Goal: Task Accomplishment & Management: Complete application form

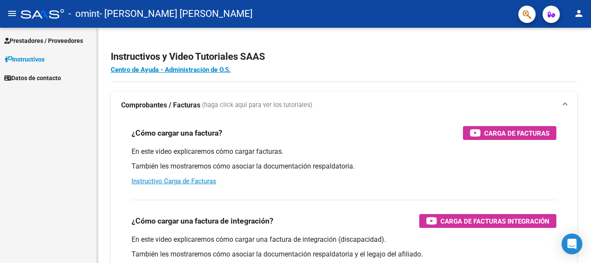
click at [51, 58] on link "Instructivos" at bounding box center [48, 59] width 97 height 19
click at [46, 43] on span "Prestadores / Proveedores" at bounding box center [43, 41] width 79 height 10
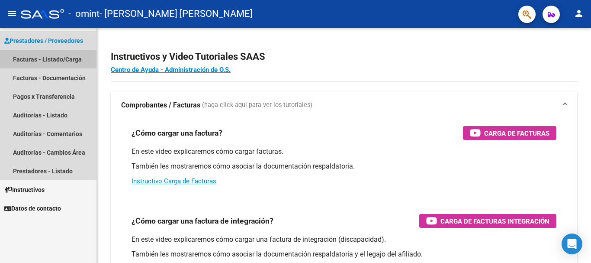
click at [42, 58] on link "Facturas - Listado/Carga" at bounding box center [48, 59] width 97 height 19
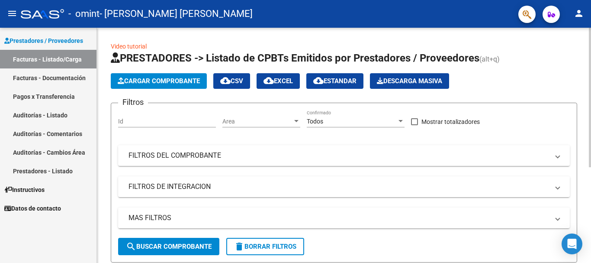
click at [166, 121] on input "Id" at bounding box center [167, 121] width 98 height 7
click at [185, 81] on span "Cargar Comprobante" at bounding box center [159, 81] width 82 height 8
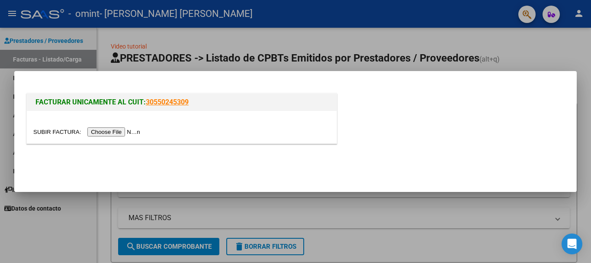
click at [108, 131] on input "file" at bounding box center [88, 131] width 110 height 9
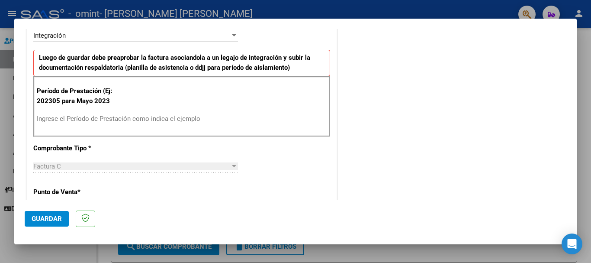
scroll to position [216, 0]
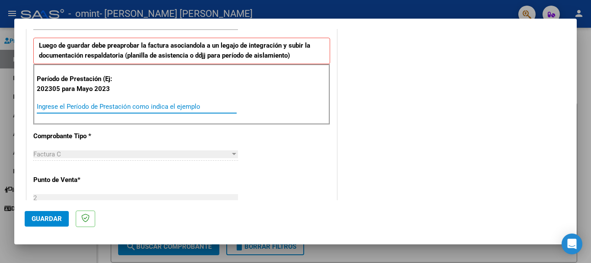
click at [74, 107] on input "Ingrese el Período de Prestación como indica el ejemplo" at bounding box center [137, 107] width 200 height 8
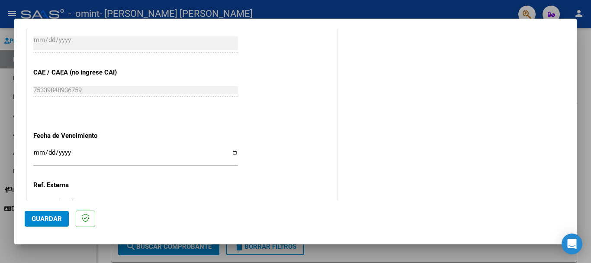
scroll to position [520, 0]
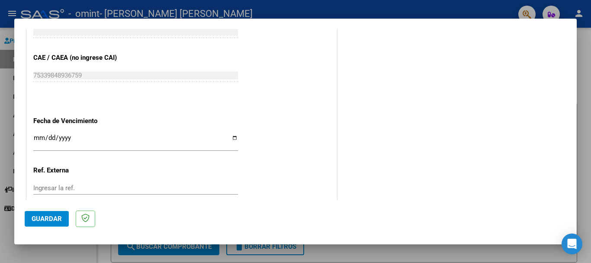
type input "202507"
click at [37, 139] on input "Ingresar la fecha" at bounding box center [135, 141] width 205 height 14
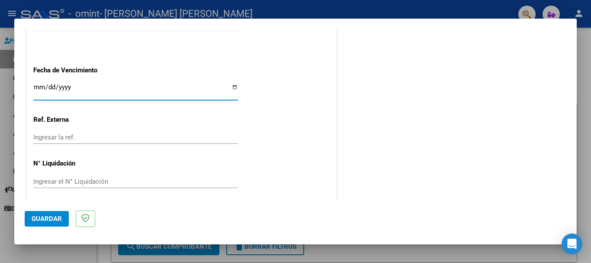
scroll to position [575, 0]
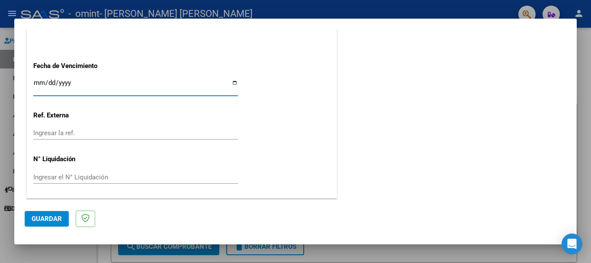
click at [52, 217] on span "Guardar" at bounding box center [47, 219] width 30 height 8
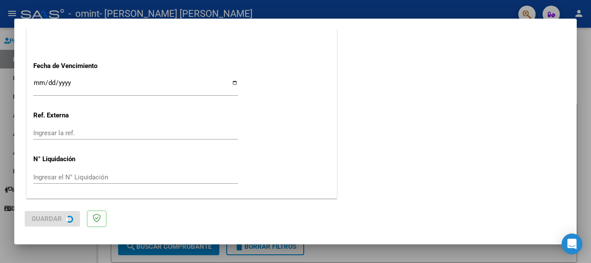
scroll to position [0, 0]
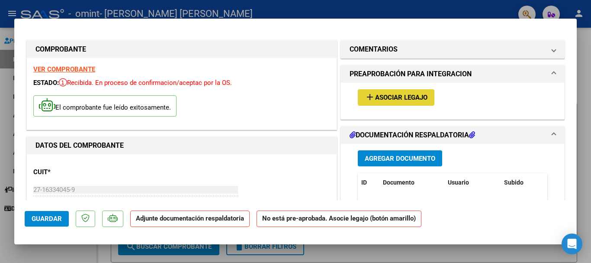
click at [403, 95] on span "Asociar Legajo" at bounding box center [401, 98] width 52 height 8
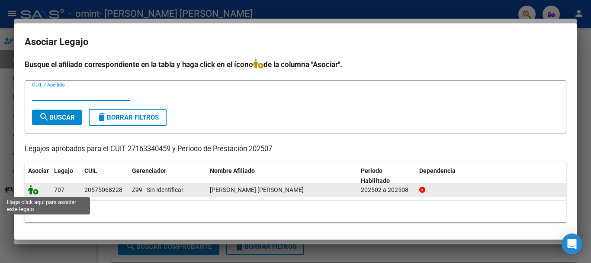
click at [32, 189] on icon at bounding box center [33, 190] width 10 height 10
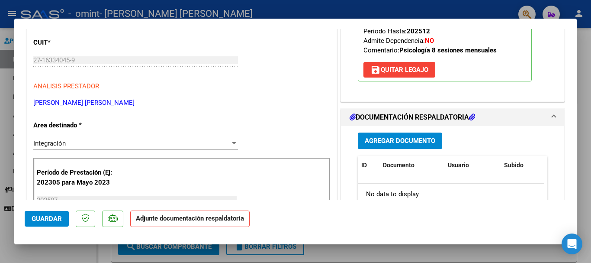
scroll to position [130, 0]
click at [405, 142] on span "Agregar Documento" at bounding box center [400, 141] width 71 height 8
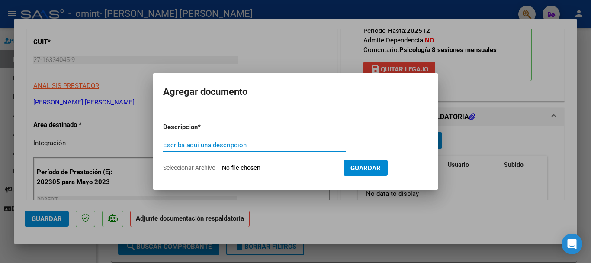
click at [207, 147] on input "Escriba aquí una descripcion" at bounding box center [254, 145] width 183 height 8
type input "PLANILLA ASISTENCIA"
click at [380, 171] on span "Guardar" at bounding box center [366, 168] width 30 height 8
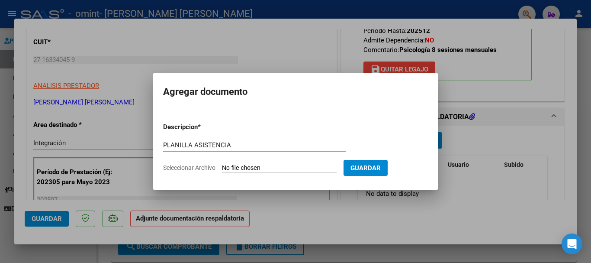
click at [239, 165] on input "Seleccionar Archivo" at bounding box center [279, 168] width 115 height 8
click at [323, 166] on input "Seleccionar Archivo" at bounding box center [279, 168] width 115 height 8
type input "C:\fakepath\Adobe Scan [DATE] (8).pdf"
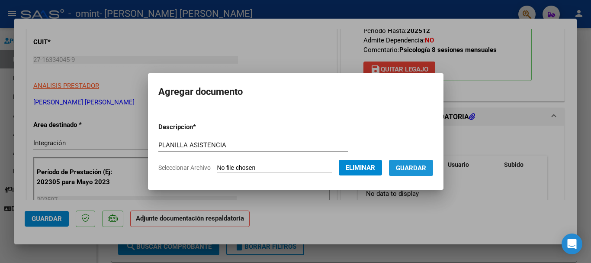
click at [416, 167] on span "Guardar" at bounding box center [411, 168] width 30 height 8
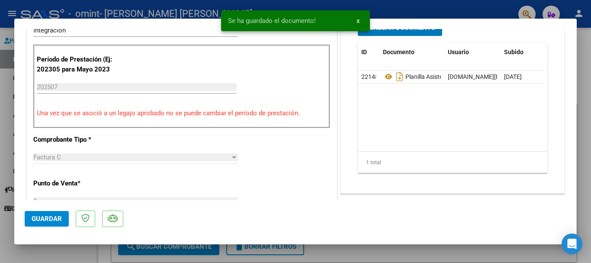
scroll to position [260, 0]
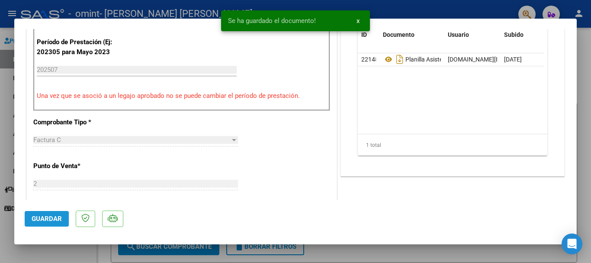
click at [52, 219] on span "Guardar" at bounding box center [47, 219] width 30 height 8
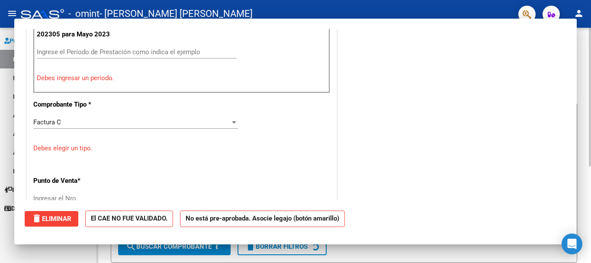
scroll to position [0, 0]
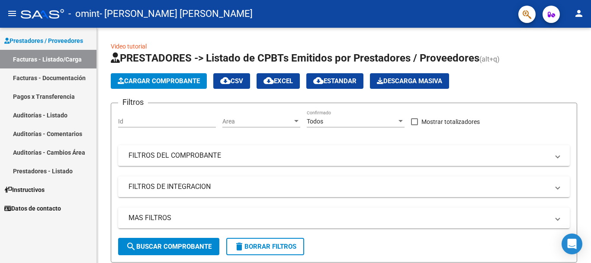
click at [46, 61] on link "Facturas - Listado/Carga" at bounding box center [48, 59] width 97 height 19
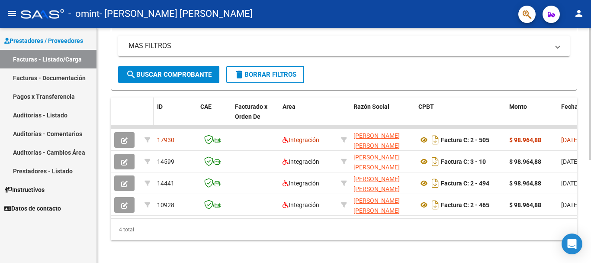
scroll to position [184, 0]
